Goal: Complete application form

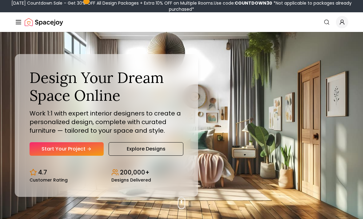
click at [98, 156] on link "Start Your Project" at bounding box center [67, 150] width 74 height 14
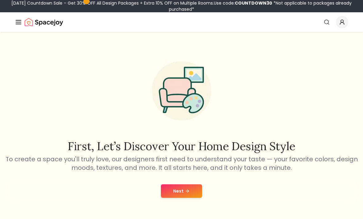
click at [195, 191] on button "Next" at bounding box center [181, 192] width 41 height 14
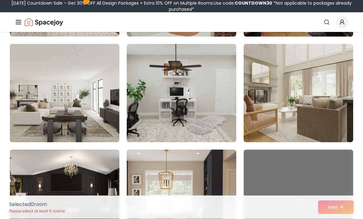
scroll to position [569, 0]
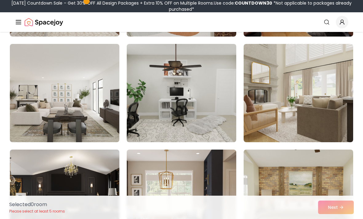
click at [331, 122] on img at bounding box center [299, 93] width 110 height 99
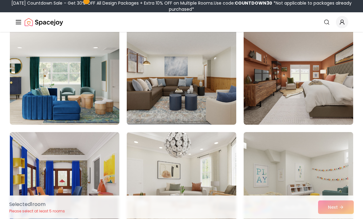
scroll to position [817, 0]
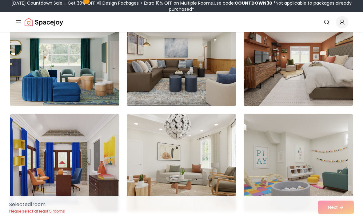
click at [216, 163] on img at bounding box center [182, 163] width 110 height 99
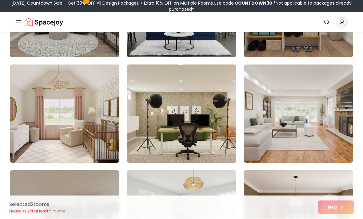
scroll to position [1608, 0]
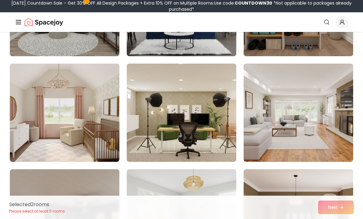
click at [95, 139] on img at bounding box center [65, 113] width 110 height 99
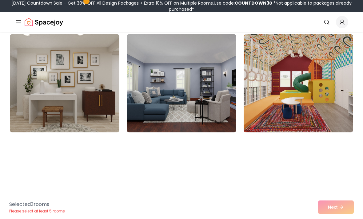
scroll to position [2082, 0]
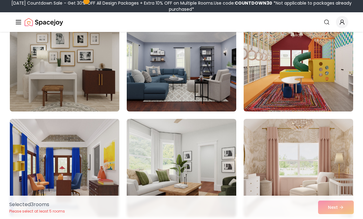
click at [332, 178] on img at bounding box center [299, 168] width 110 height 99
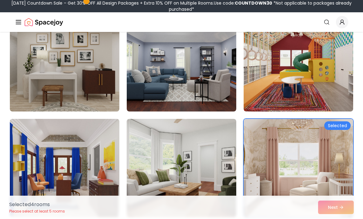
click at [182, 146] on img at bounding box center [182, 168] width 110 height 99
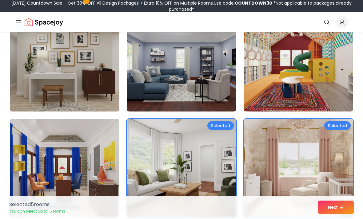
click at [340, 215] on button "Next" at bounding box center [336, 208] width 36 height 14
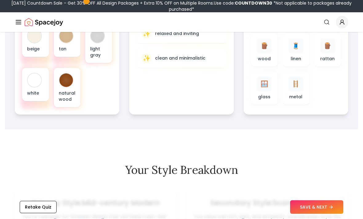
scroll to position [303, 0]
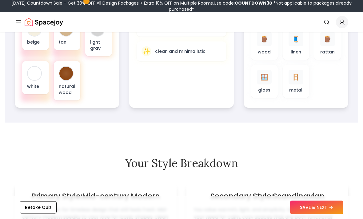
click at [332, 208] on icon at bounding box center [331, 208] width 3 height 0
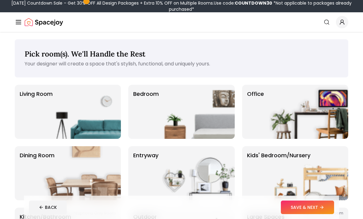
click at [323, 207] on icon at bounding box center [323, 207] width 2 height 3
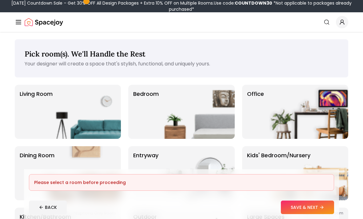
click at [220, 117] on img at bounding box center [195, 112] width 79 height 54
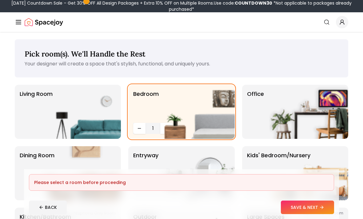
click at [97, 125] on img at bounding box center [81, 112] width 79 height 54
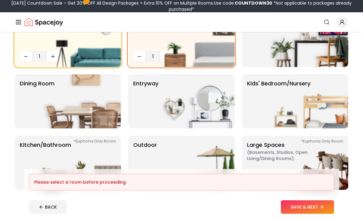
scroll to position [72, 0]
click at [88, 102] on img at bounding box center [81, 101] width 79 height 54
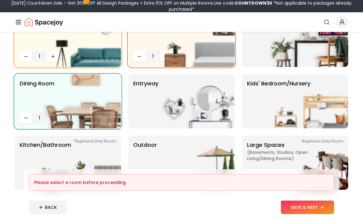
click at [103, 167] on img at bounding box center [81, 163] width 79 height 54
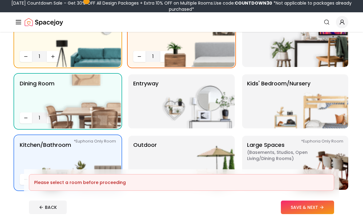
click at [299, 215] on button "SAVE & NEXT" at bounding box center [307, 208] width 53 height 14
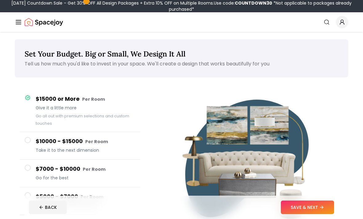
click at [317, 215] on button "SAVE & NEXT" at bounding box center [307, 208] width 53 height 14
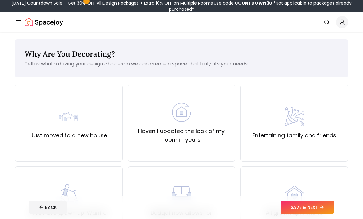
click at [90, 124] on div "Just moved to a new house" at bounding box center [68, 123] width 77 height 33
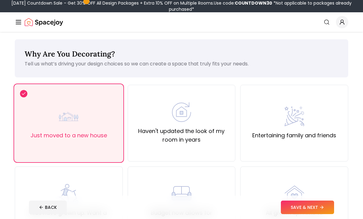
click at [324, 215] on button "SAVE & NEXT" at bounding box center [307, 208] width 53 height 14
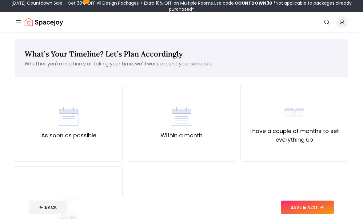
click at [274, 95] on div "I have a couple of months to set everything up" at bounding box center [294, 123] width 108 height 77
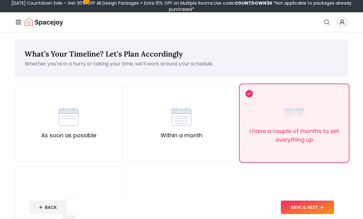
click at [303, 215] on button "SAVE & NEXT" at bounding box center [307, 208] width 53 height 14
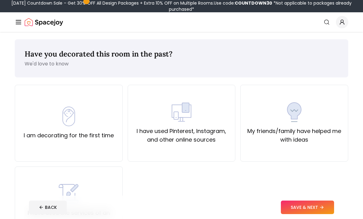
click at [307, 215] on button "SAVE & NEXT" at bounding box center [307, 208] width 53 height 14
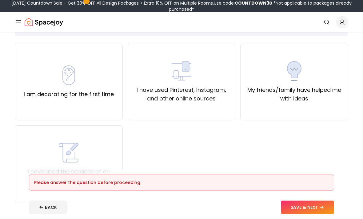
scroll to position [42, 0]
click at [221, 103] on div "I have used Pinterest, Instagram, and other online sources" at bounding box center [182, 81] width 108 height 77
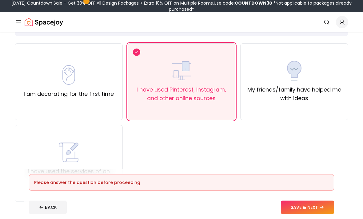
click at [315, 215] on button "SAVE & NEXT" at bounding box center [307, 208] width 53 height 14
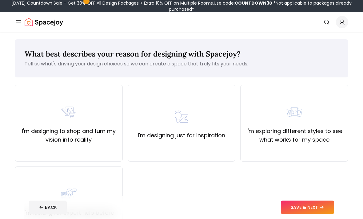
click at [217, 145] on div "I'm designing just for inspiration" at bounding box center [182, 123] width 108 height 77
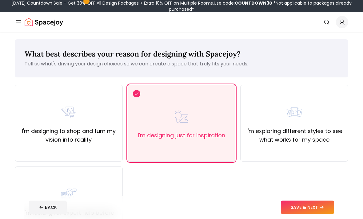
click at [311, 215] on button "SAVE & NEXT" at bounding box center [307, 208] width 53 height 14
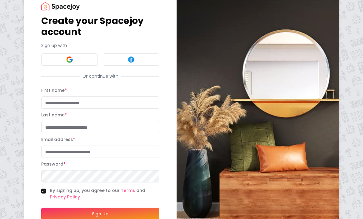
click at [86, 60] on button at bounding box center [69, 60] width 57 height 12
